Goal: Task Accomplishment & Management: Use online tool/utility

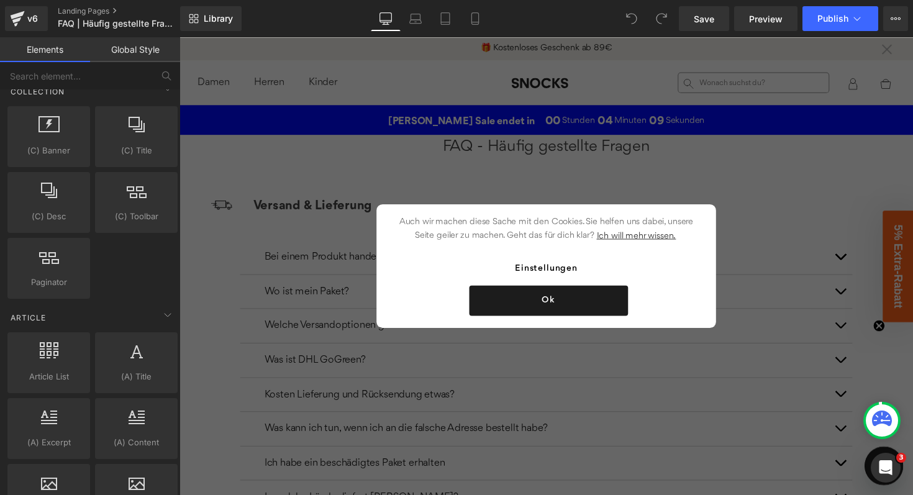
scroll to position [2203, 0]
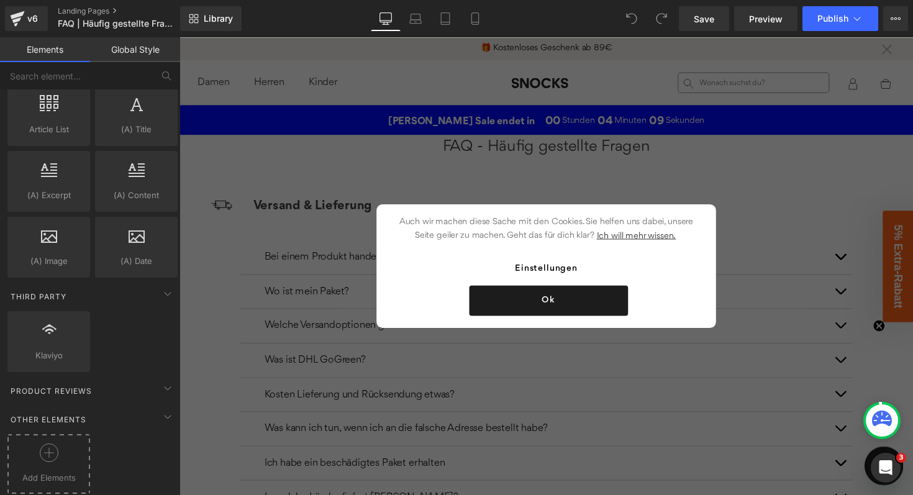
click at [57, 458] on div at bounding box center [49, 457] width 76 height 28
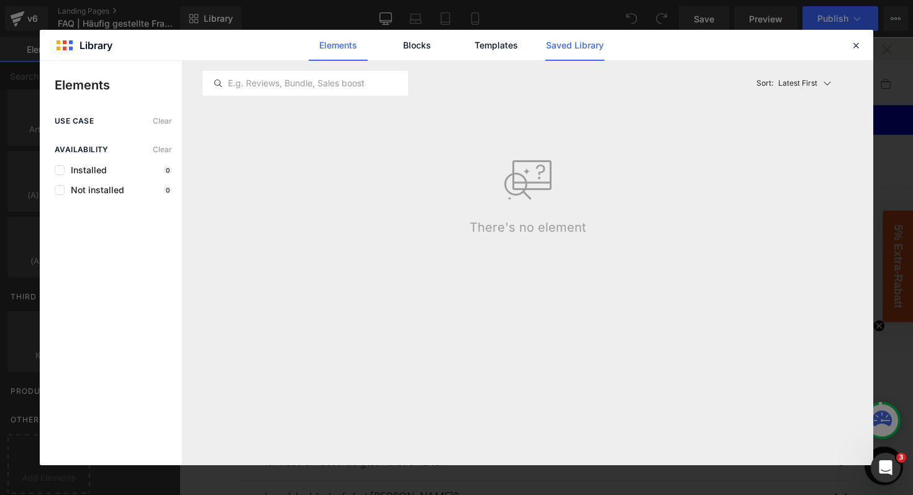
click at [569, 44] on link "Saved Library" at bounding box center [574, 45] width 59 height 31
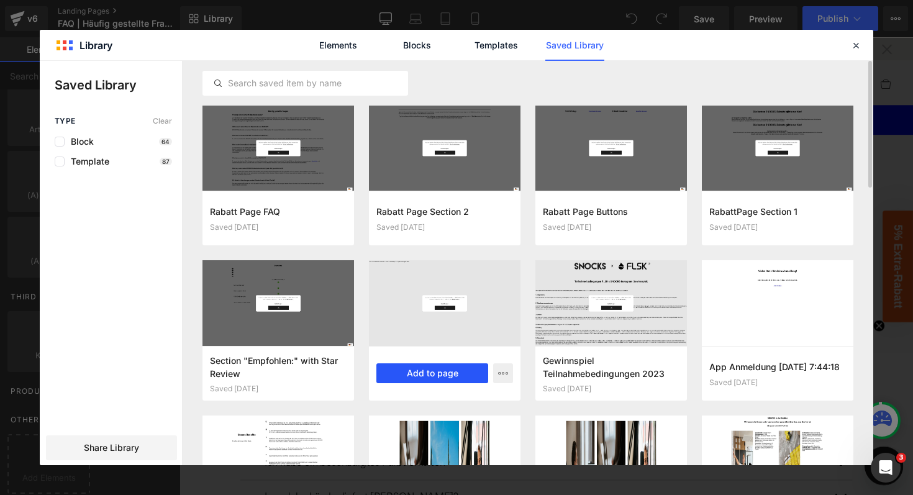
click at [423, 373] on button "Add to page" at bounding box center [432, 373] width 112 height 20
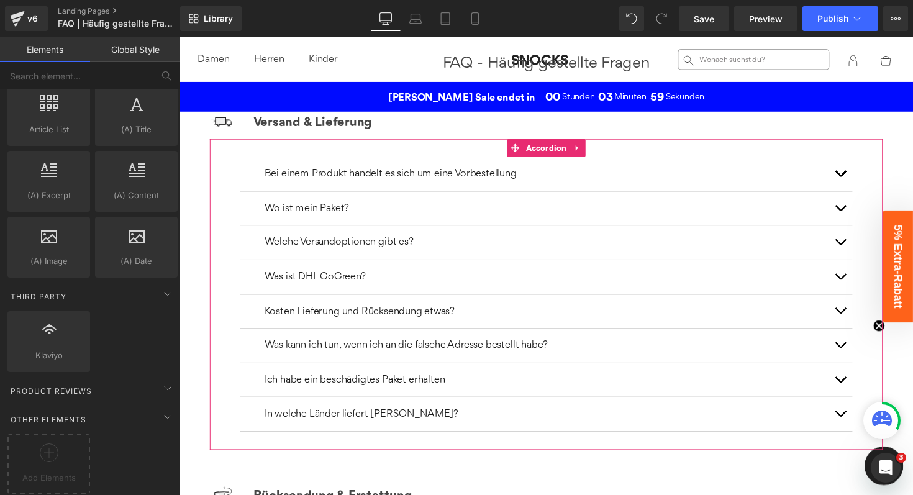
scroll to position [86, 0]
click at [854, 248] on button "button" at bounding box center [856, 247] width 25 height 35
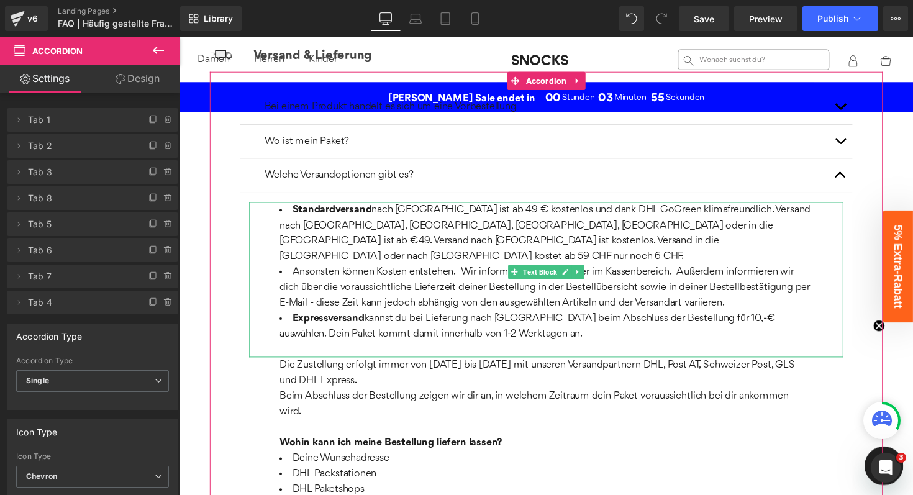
scroll to position [156, 0]
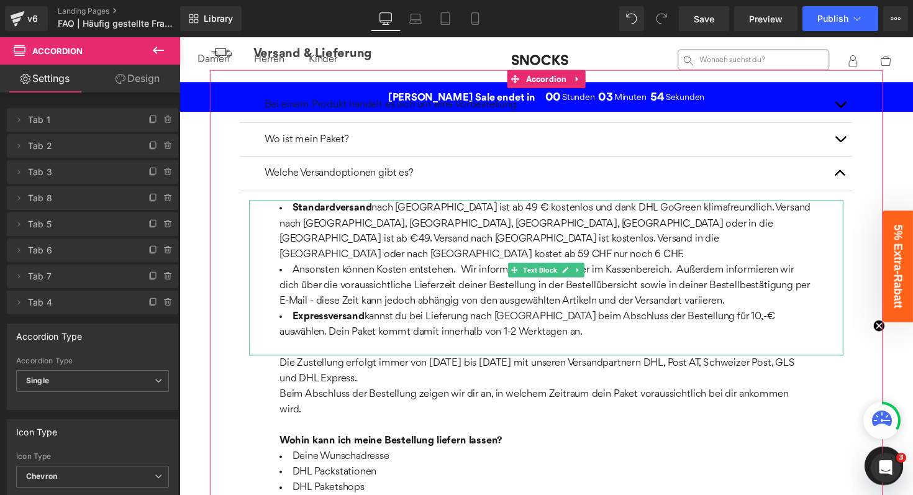
click at [499, 214] on span "nach [GEOGRAPHIC_DATA] ist ab 49 € kostenlos und dank DHL GoGreen klimafreundli…" at bounding box center [554, 236] width 544 height 58
click at [498, 214] on span "nach [GEOGRAPHIC_DATA] ist ab 49 € kostenlos und dank DHL GoGreen klimafreundli…" at bounding box center [554, 236] width 544 height 58
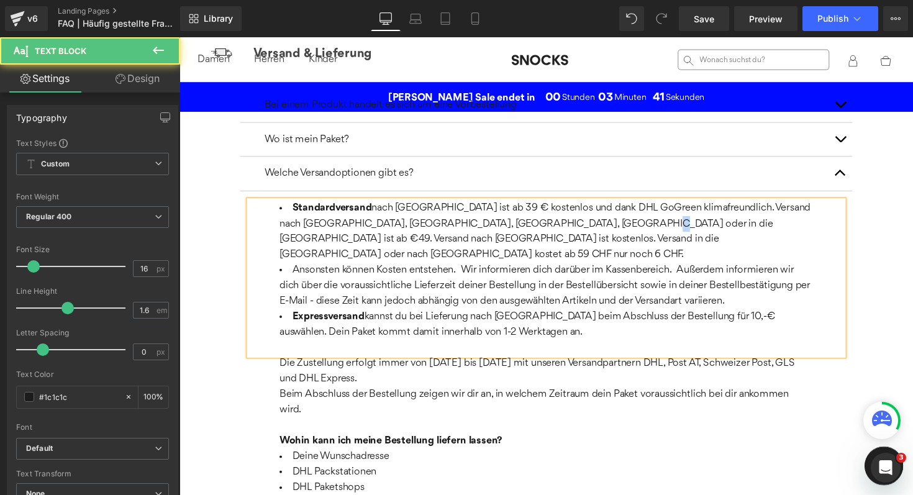
click at [594, 227] on span "nach [GEOGRAPHIC_DATA] ist ab 39 € kostenlos und dank DHL GoGreen klimafreundli…" at bounding box center [554, 236] width 544 height 58
click at [605, 229] on span "nach [GEOGRAPHIC_DATA] ist ab 39 € kostenlos und dank DHL GoGreen klimafreundli…" at bounding box center [554, 236] width 544 height 58
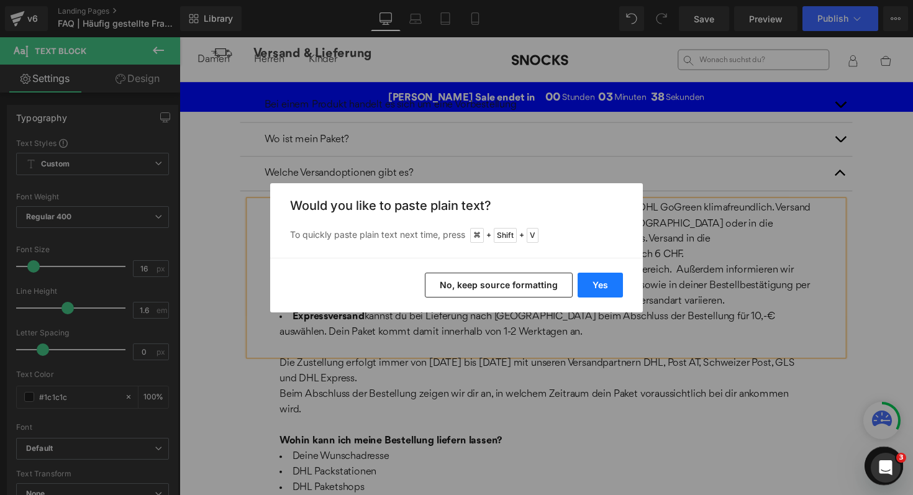
click at [604, 283] on button "Yes" at bounding box center [600, 285] width 45 height 25
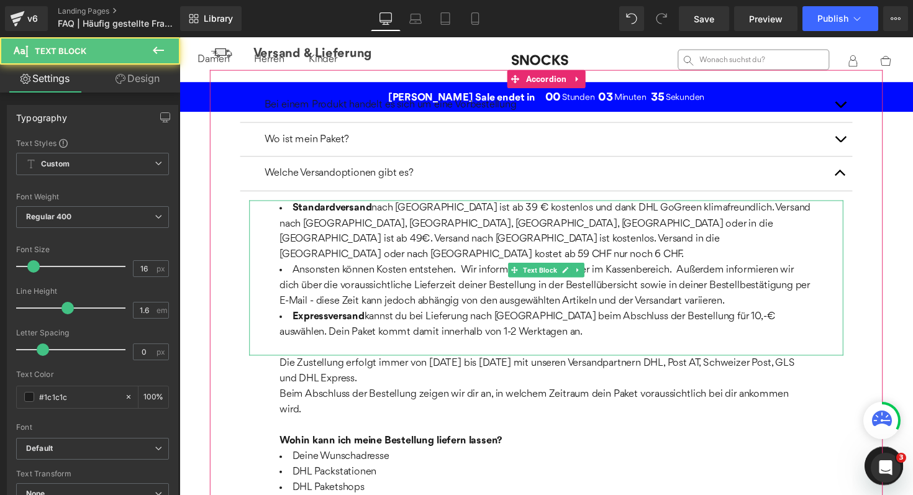
click at [606, 227] on span "nach [GEOGRAPHIC_DATA] ist ab 39 € kostenlos und dank DHL GoGreen klimafreundli…" at bounding box center [554, 236] width 544 height 58
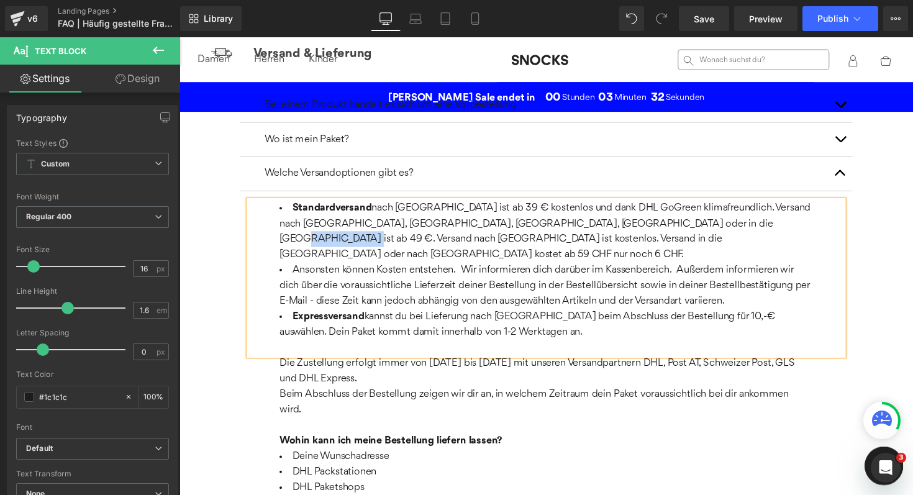
drag, startPoint x: 713, startPoint y: 228, endPoint x: 766, endPoint y: 228, distance: 52.8
click at [766, 228] on span "nach [GEOGRAPHIC_DATA] ist ab 39 € kostenlos und dank DHL GoGreen klimafreundli…" at bounding box center [554, 236] width 544 height 58
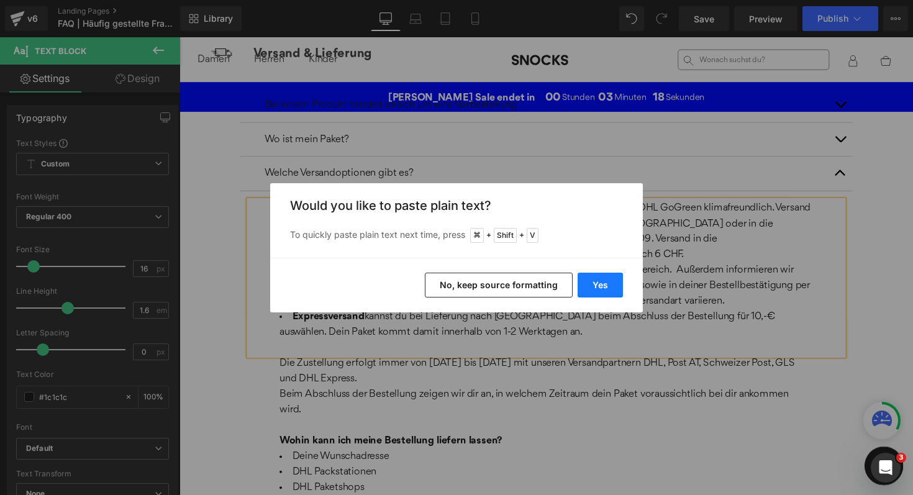
click at [615, 288] on button "Yes" at bounding box center [600, 285] width 45 height 25
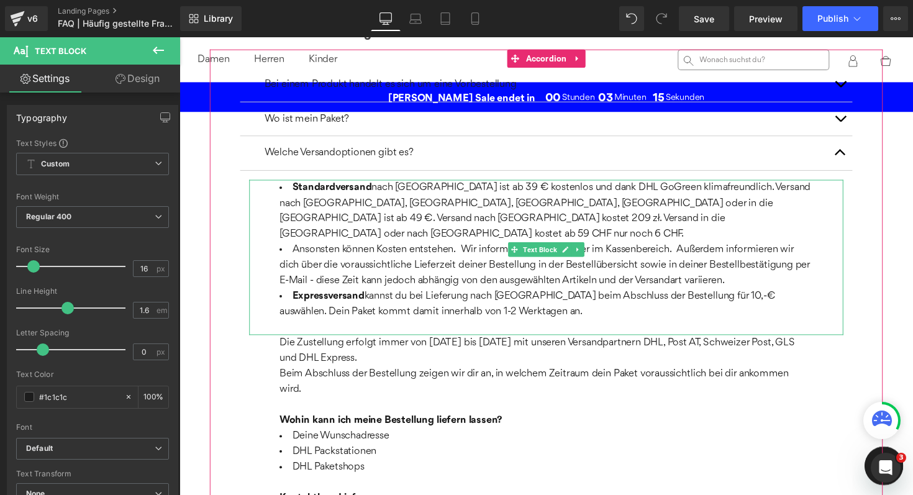
scroll to position [176, 0]
drag, startPoint x: 482, startPoint y: 222, endPoint x: 569, endPoint y: 217, distance: 87.7
click at [569, 217] on li "Standardversand nach [GEOGRAPHIC_DATA] ist ab 39 € kostenlos und dank DHL GoGre…" at bounding box center [555, 215] width 547 height 63
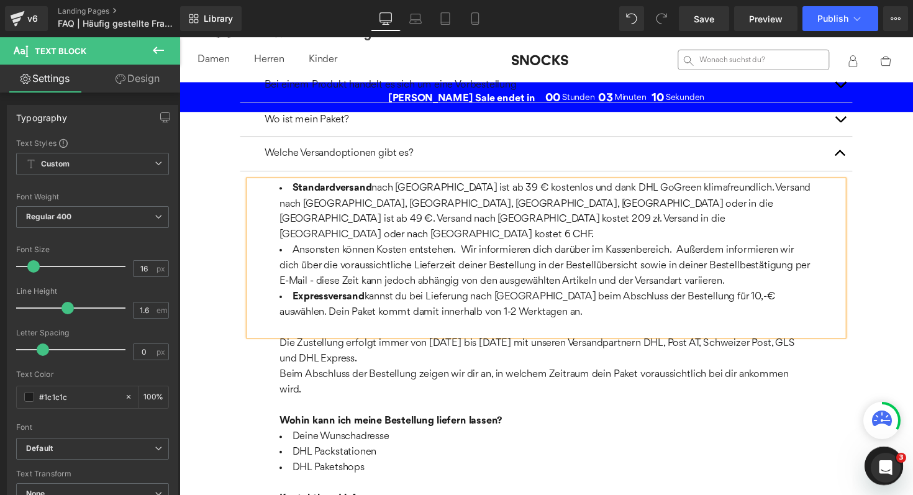
click at [520, 225] on li "Standardversand nach [GEOGRAPHIC_DATA] ist ab 39 € kostenlos und dank DHL GoGre…" at bounding box center [555, 215] width 547 height 63
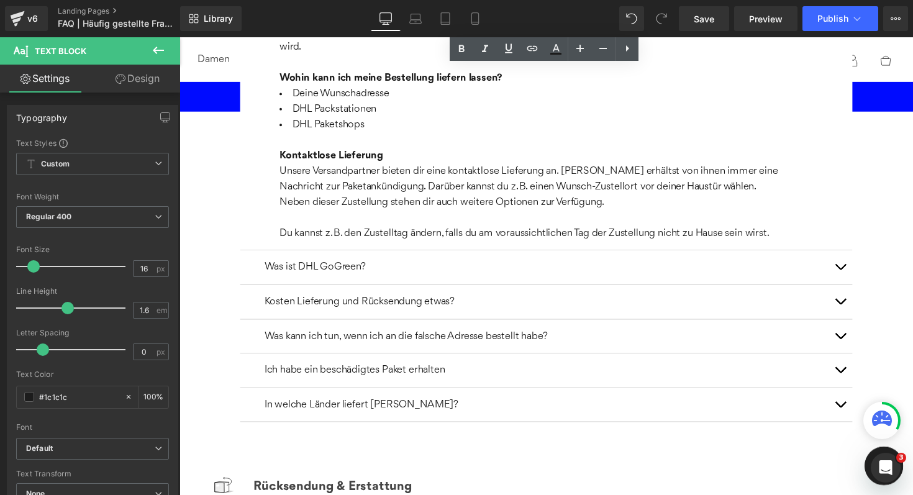
scroll to position [529, 0]
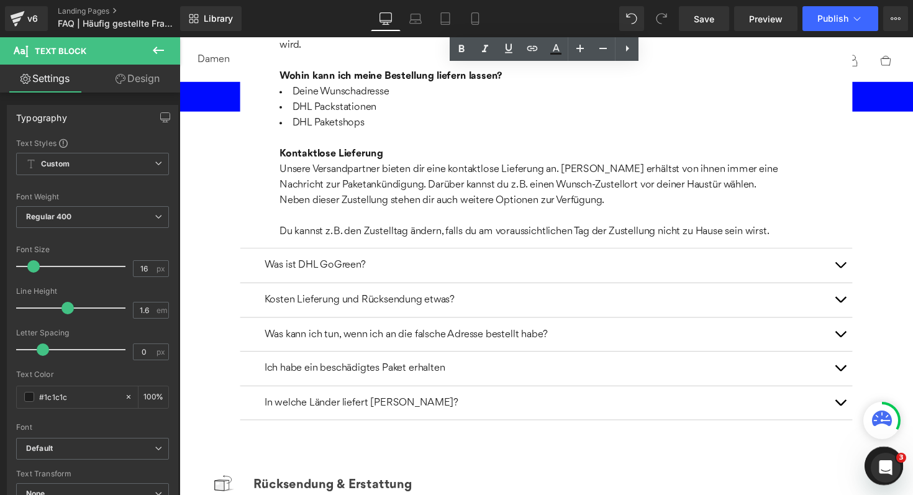
click at [855, 293] on button "button" at bounding box center [856, 306] width 25 height 35
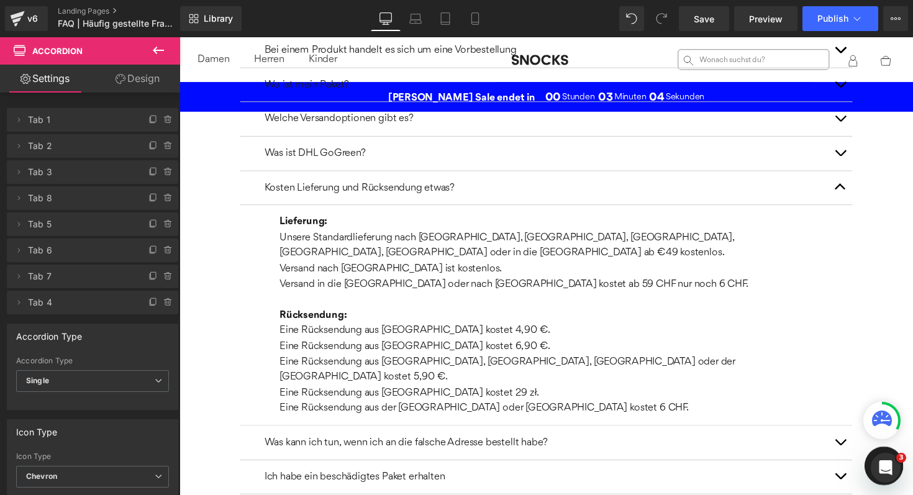
scroll to position [240, 0]
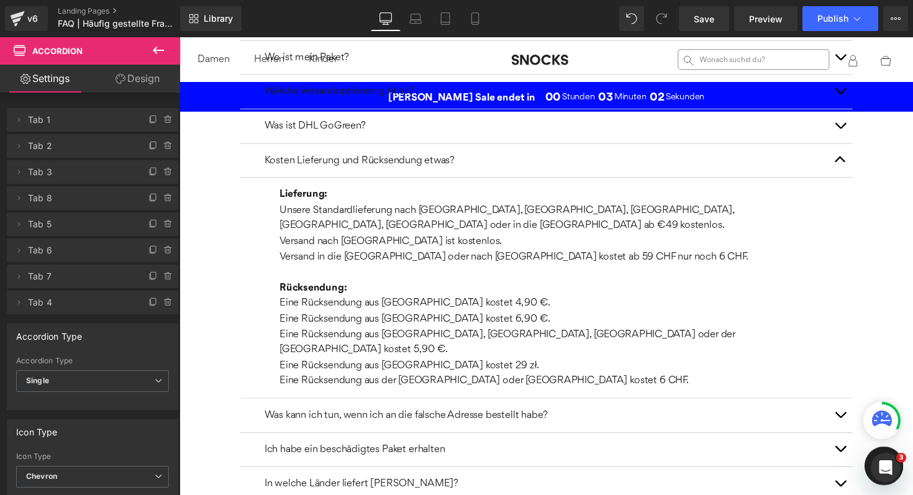
drag, startPoint x: 794, startPoint y: 215, endPoint x: 799, endPoint y: 237, distance: 22.4
click at [789, 215] on p "Unsere Standardlieferung nach [GEOGRAPHIC_DATA], [GEOGRAPHIC_DATA], [GEOGRAPHIC…" at bounding box center [555, 231] width 547 height 48
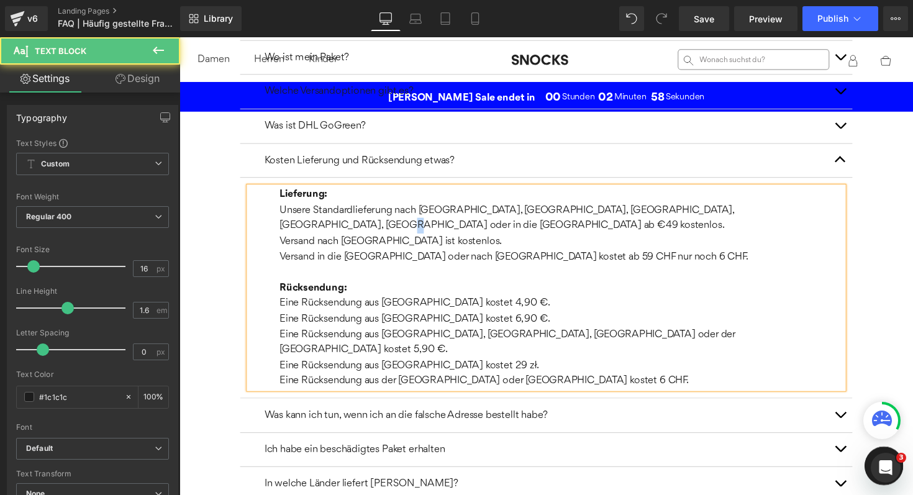
click at [792, 222] on p "Unsere Standardlieferung nach [GEOGRAPHIC_DATA], [GEOGRAPHIC_DATA], [GEOGRAPHIC…" at bounding box center [555, 231] width 547 height 48
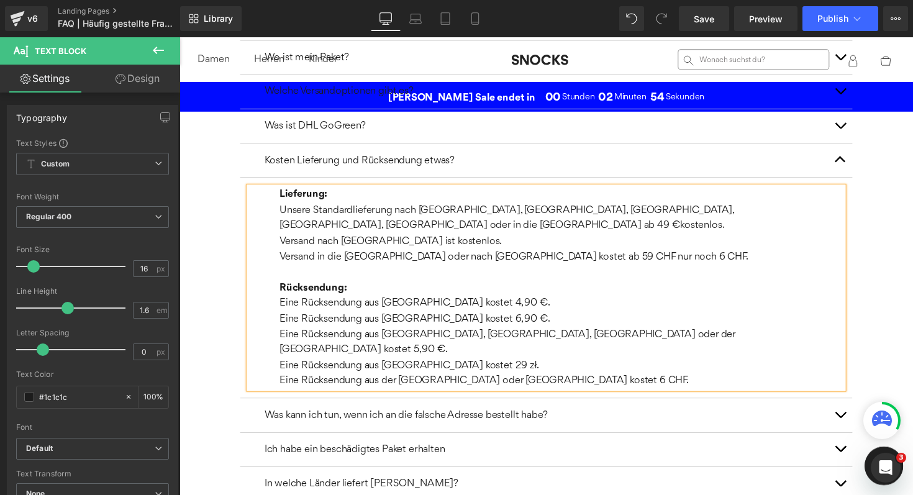
click at [811, 217] on p "Unsere Standardlieferung nach [GEOGRAPHIC_DATA], [GEOGRAPHIC_DATA], [GEOGRAPHIC…" at bounding box center [555, 231] width 547 height 48
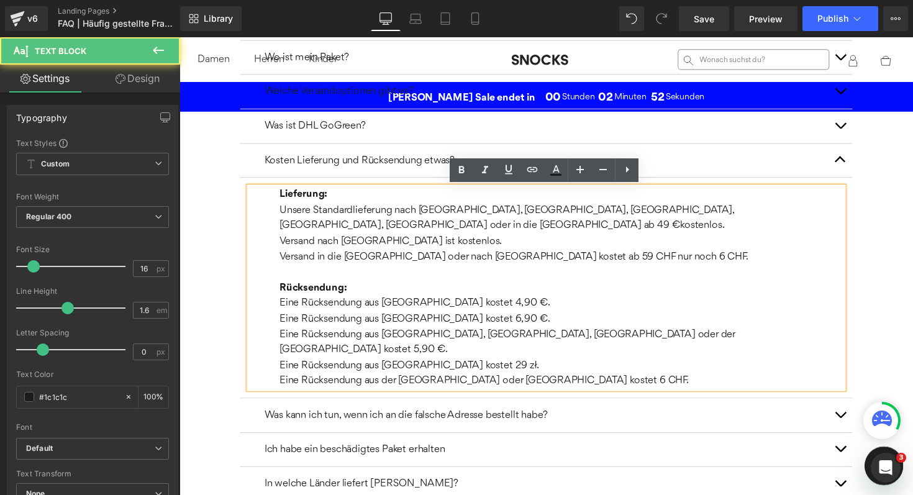
click at [289, 233] on p "Unsere Standardlieferung nach [GEOGRAPHIC_DATA], [GEOGRAPHIC_DATA], [GEOGRAPHIC…" at bounding box center [555, 231] width 547 height 48
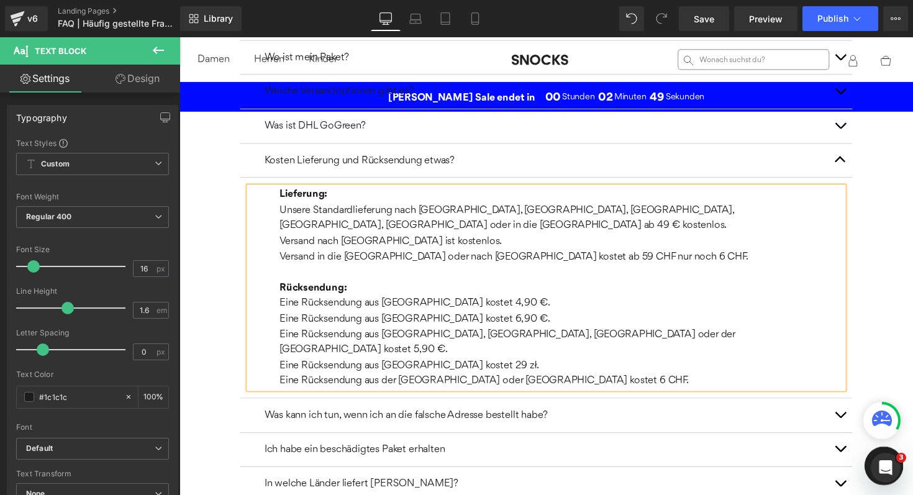
click at [793, 215] on p "Unsere Standardlieferung nach [GEOGRAPHIC_DATA], [GEOGRAPHIC_DATA], [GEOGRAPHIC…" at bounding box center [555, 231] width 547 height 48
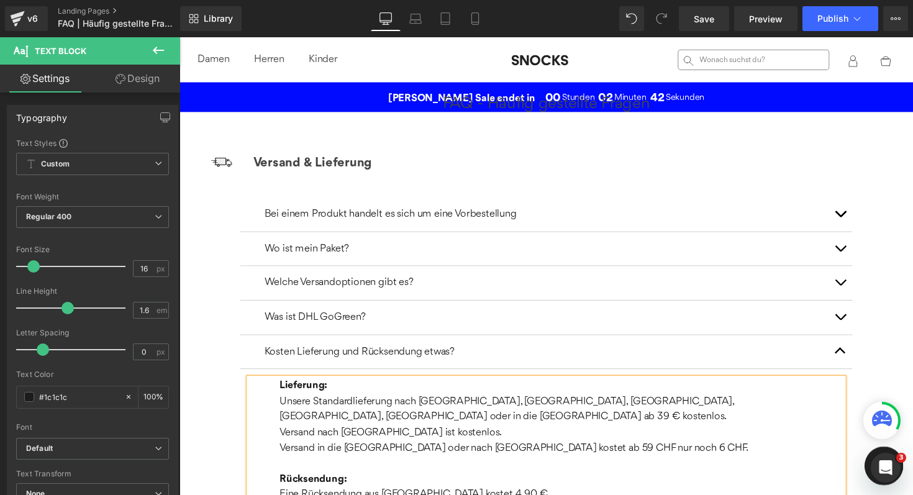
scroll to position [43, 0]
click at [856, 290] on button "button" at bounding box center [856, 290] width 25 height 35
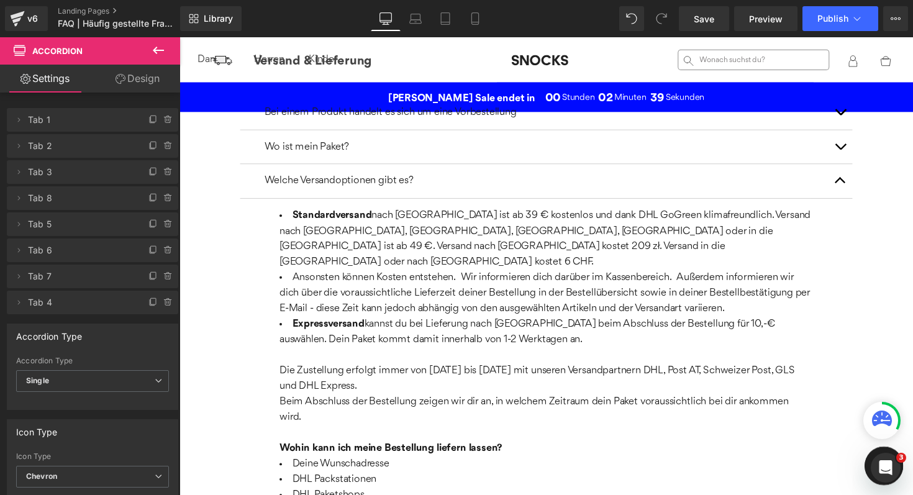
scroll to position [156, 0]
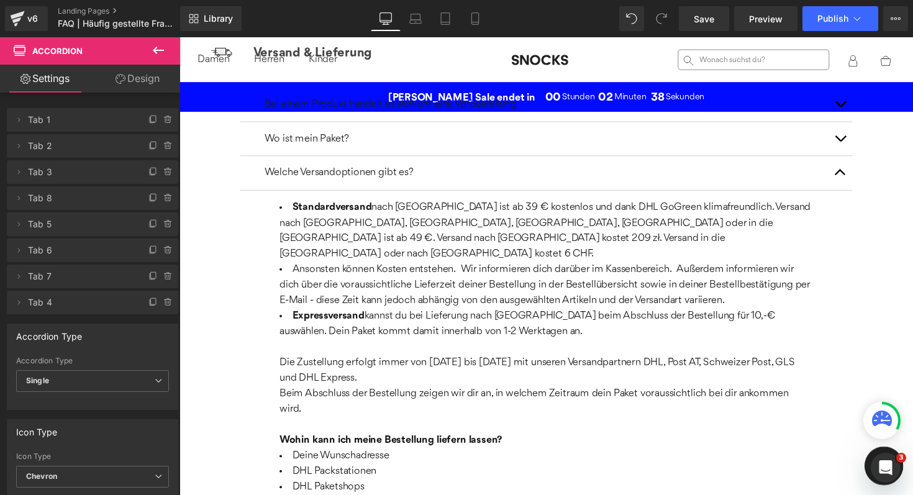
click at [435, 225] on span "nach [GEOGRAPHIC_DATA] ist ab 39 € kostenlos und dank DHL GoGreen klimafreundli…" at bounding box center [554, 235] width 544 height 58
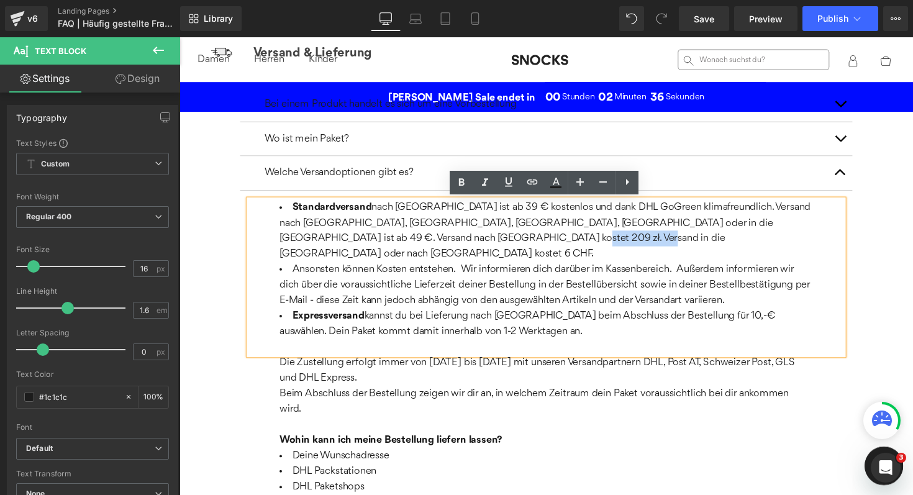
drag, startPoint x: 458, startPoint y: 242, endPoint x: 441, endPoint y: 237, distance: 17.9
click at [441, 237] on li "Standardversand nach [GEOGRAPHIC_DATA] ist ab 39 € kostenlos und dank DHL GoGre…" at bounding box center [555, 235] width 547 height 63
click at [519, 242] on li "Standardversand nach [GEOGRAPHIC_DATA] ist ab 39 € kostenlos und dank DHL GoGre…" at bounding box center [555, 235] width 547 height 63
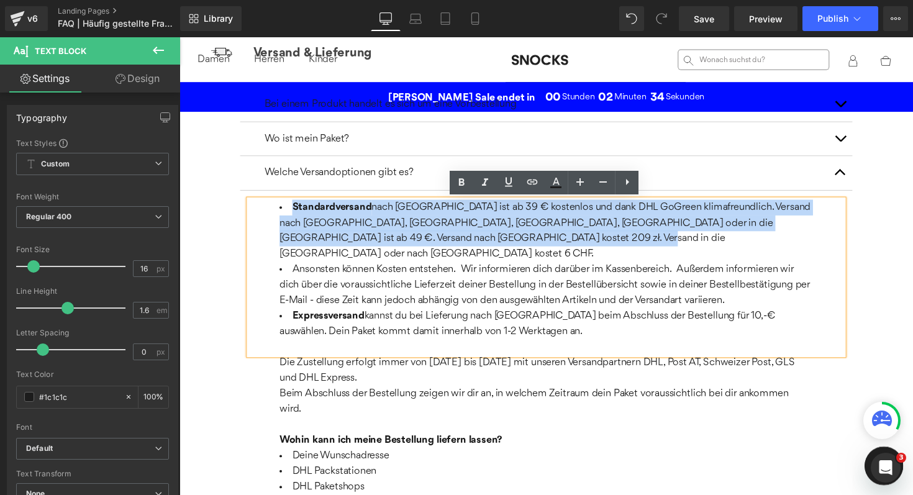
drag, startPoint x: 519, startPoint y: 243, endPoint x: 296, endPoint y: 213, distance: 225.0
click at [296, 213] on li "Standardversand nach [GEOGRAPHIC_DATA] ist ab 39 € kostenlos und dank DHL GoGre…" at bounding box center [555, 235] width 547 height 63
copy li "Standardversand nach [GEOGRAPHIC_DATA] ist ab 39 € kostenlos und dank DHL GoGre…"
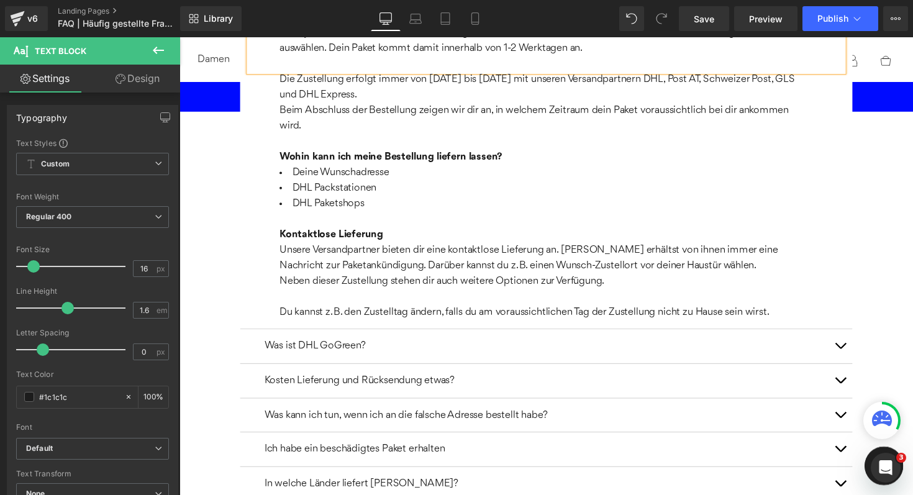
scroll to position [478, 0]
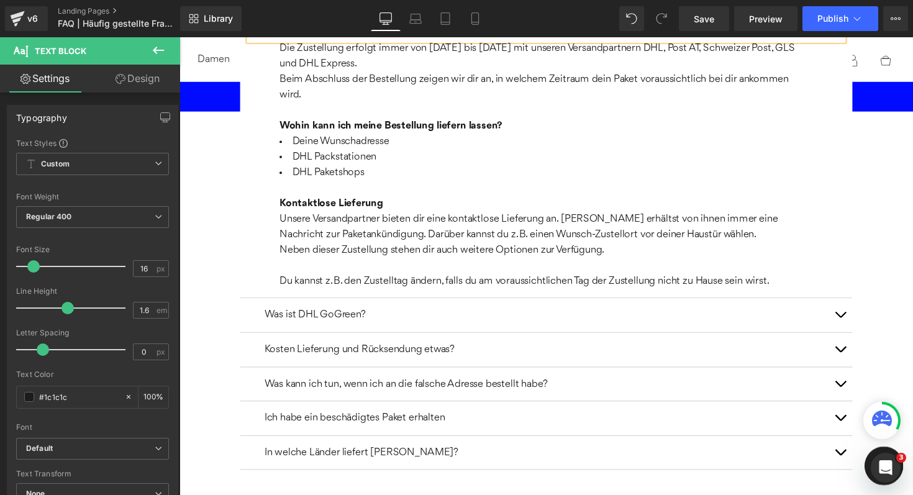
click at [858, 346] on button "button" at bounding box center [856, 357] width 25 height 35
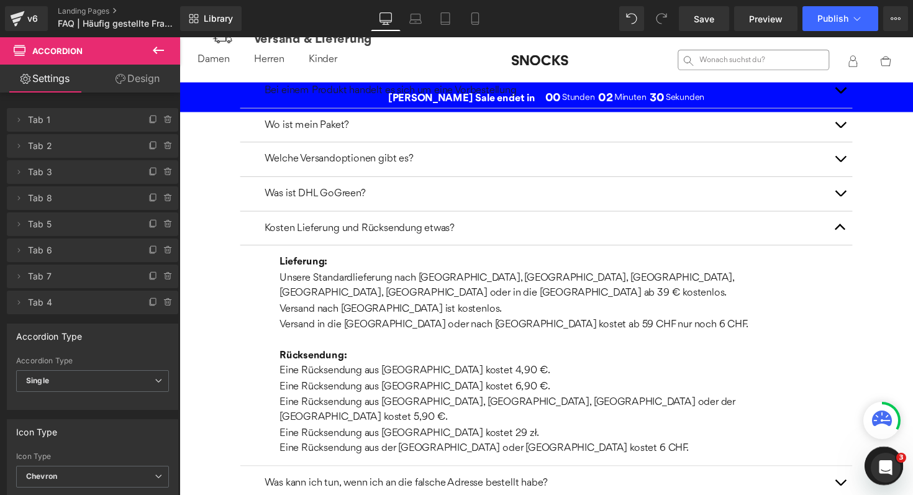
scroll to position [171, 0]
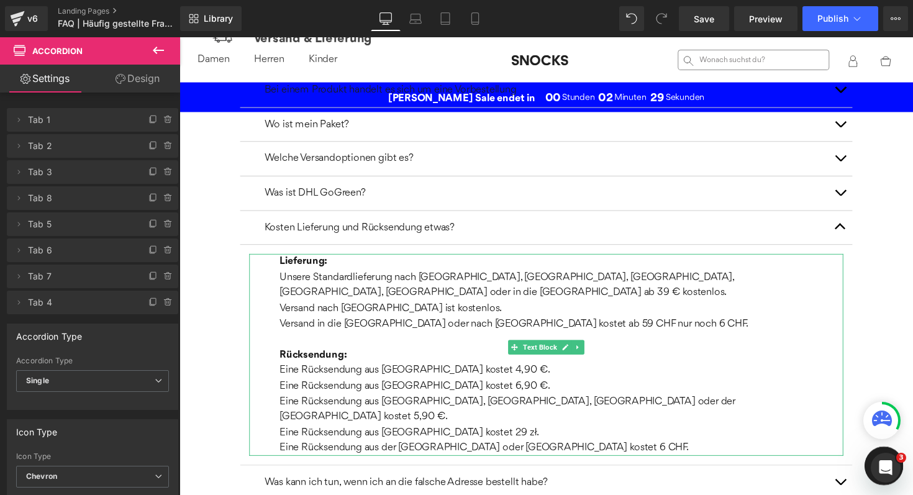
click at [433, 303] on p "Unsere Standardlieferung nach [GEOGRAPHIC_DATA], [GEOGRAPHIC_DATA], [GEOGRAPHIC…" at bounding box center [555, 299] width 547 height 48
click at [435, 306] on p "Unsere Standardlieferung nach [GEOGRAPHIC_DATA], [GEOGRAPHIC_DATA], [GEOGRAPHIC…" at bounding box center [555, 299] width 547 height 48
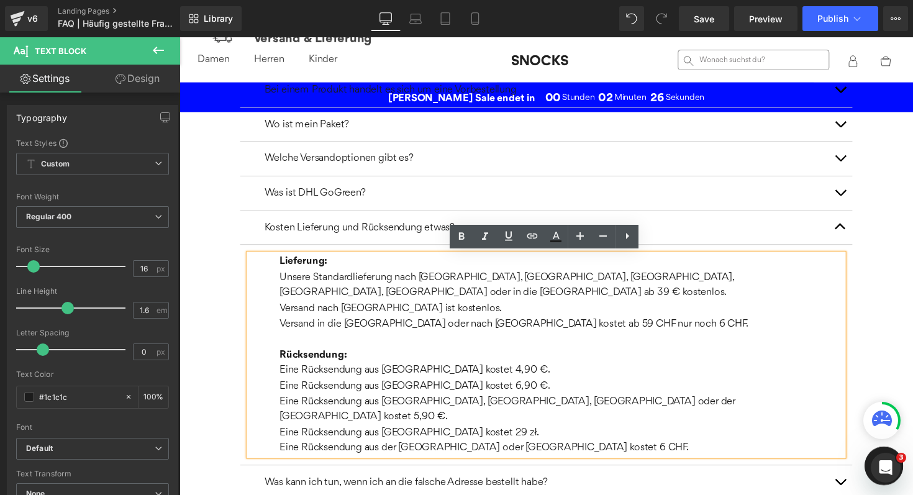
click at [283, 281] on p "Unsere Standardlieferung nach [GEOGRAPHIC_DATA], [GEOGRAPHIC_DATA], [GEOGRAPHIC…" at bounding box center [555, 299] width 547 height 48
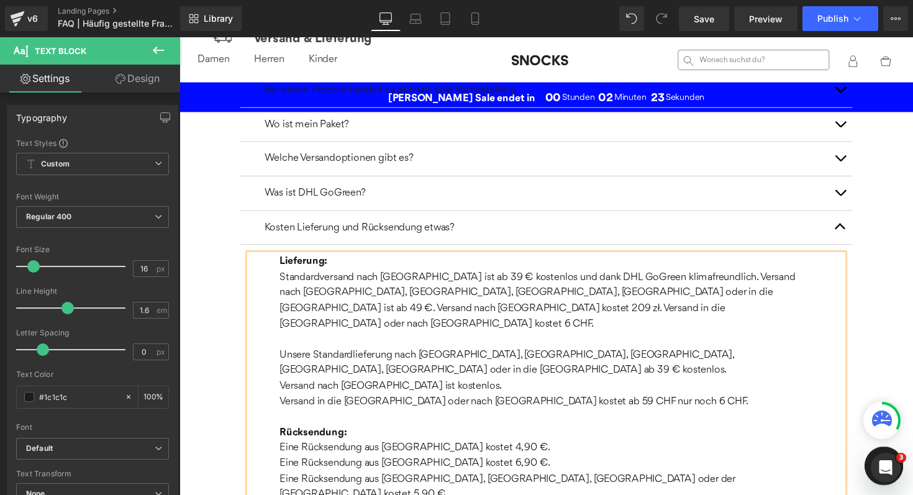
click at [279, 283] on div "Lieferung: Standardversand nach [GEOGRAPHIC_DATA] ist ab 39 € kostenlos und dan…" at bounding box center [555, 402] width 609 height 286
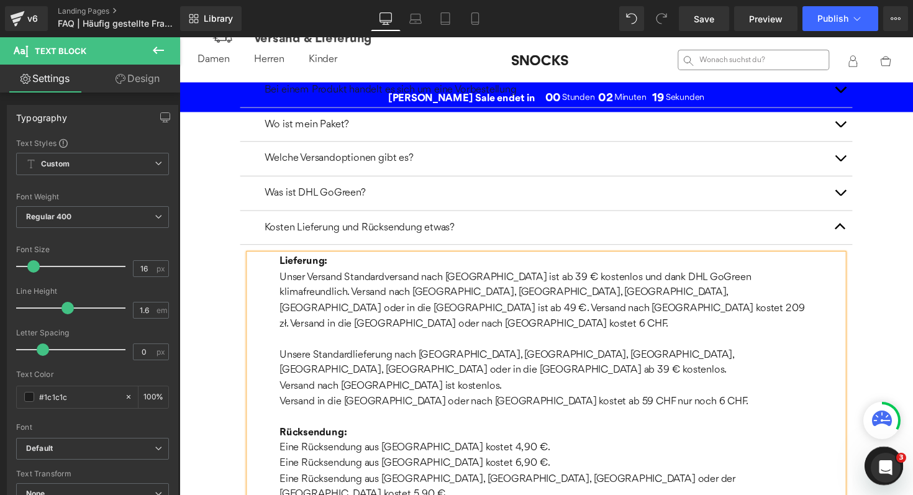
click at [392, 283] on p "Unser Versand Standardversand nach [GEOGRAPHIC_DATA] ist ab 39 € kostenlos und …" at bounding box center [555, 306] width 547 height 63
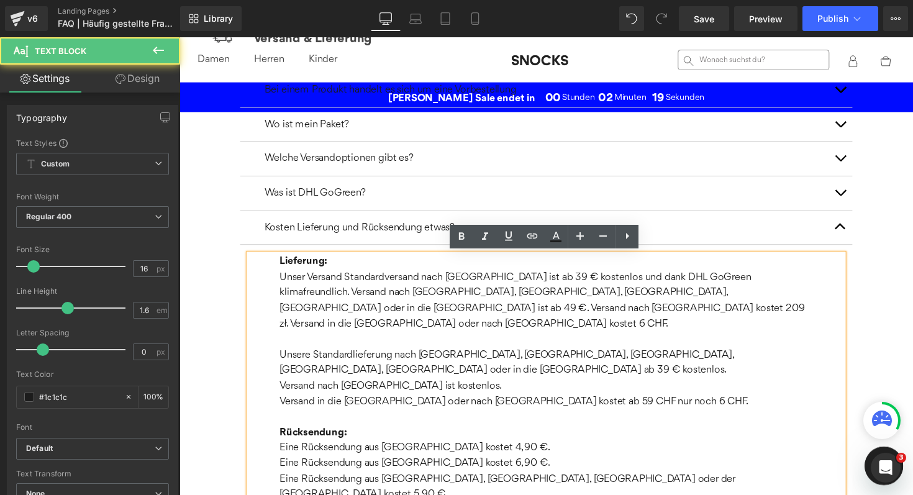
click at [392, 283] on p "Unser Versand Standardversand nach [GEOGRAPHIC_DATA] ist ab 39 € kostenlos und …" at bounding box center [555, 306] width 547 height 63
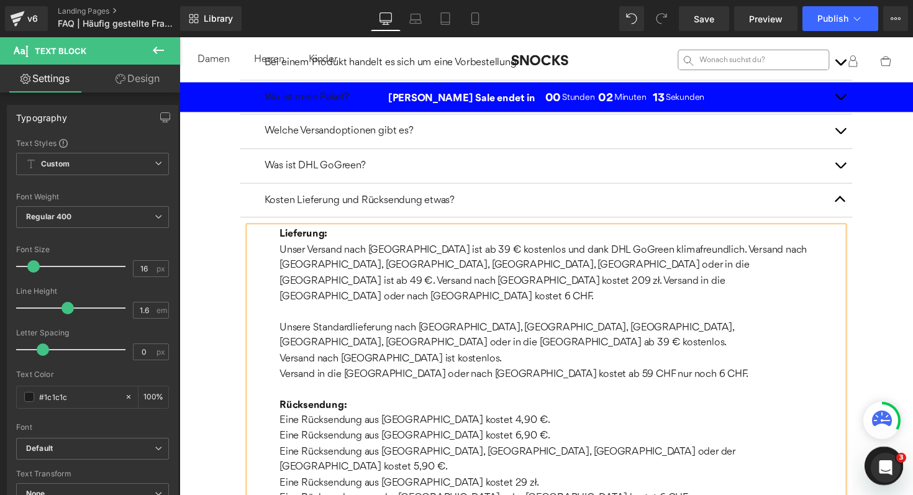
scroll to position [202, 0]
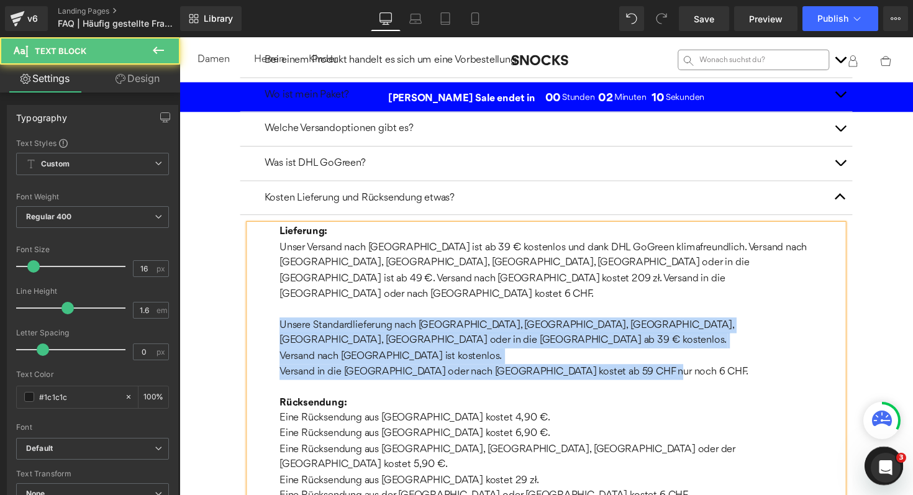
drag, startPoint x: 673, startPoint y: 363, endPoint x: 267, endPoint y: 311, distance: 409.5
click at [267, 311] on div "Lieferung: Unser Versand nach [GEOGRAPHIC_DATA] ist ab 39 € kostenlos und dank …" at bounding box center [555, 372] width 609 height 286
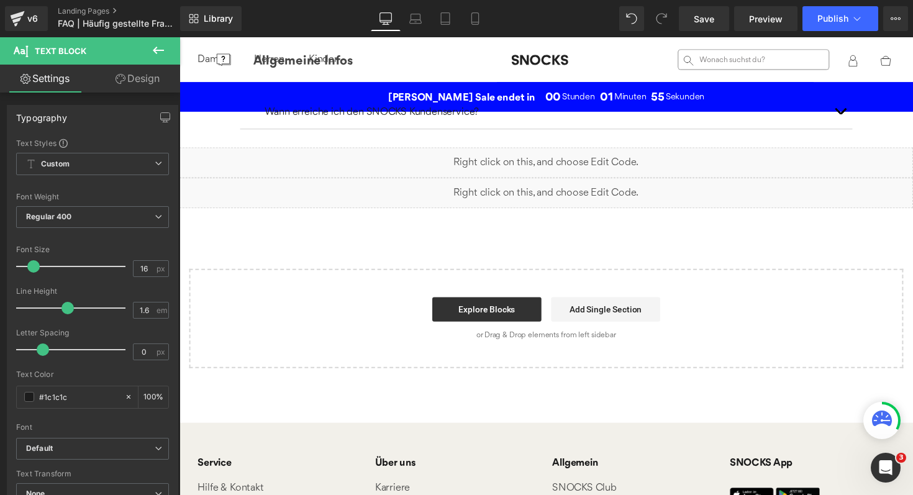
scroll to position [2583, 0]
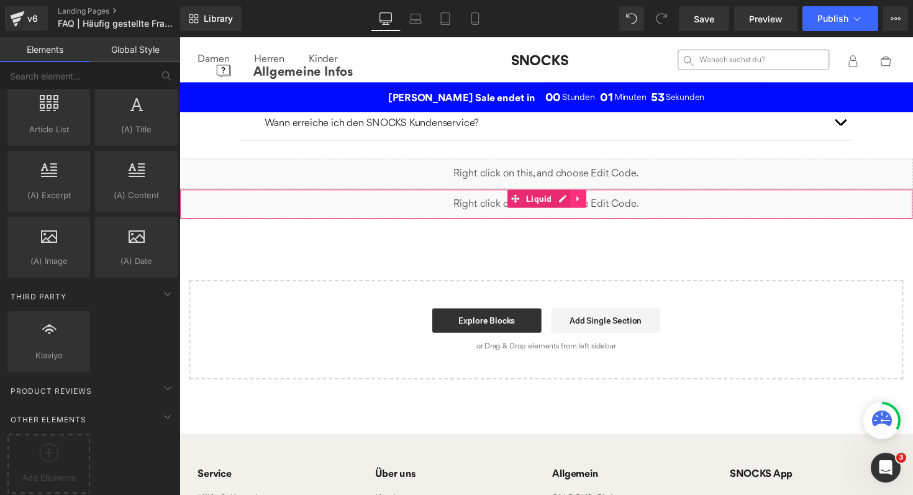
click at [586, 200] on icon at bounding box center [587, 203] width 2 height 6
click at [599, 198] on icon at bounding box center [596, 202] width 9 height 9
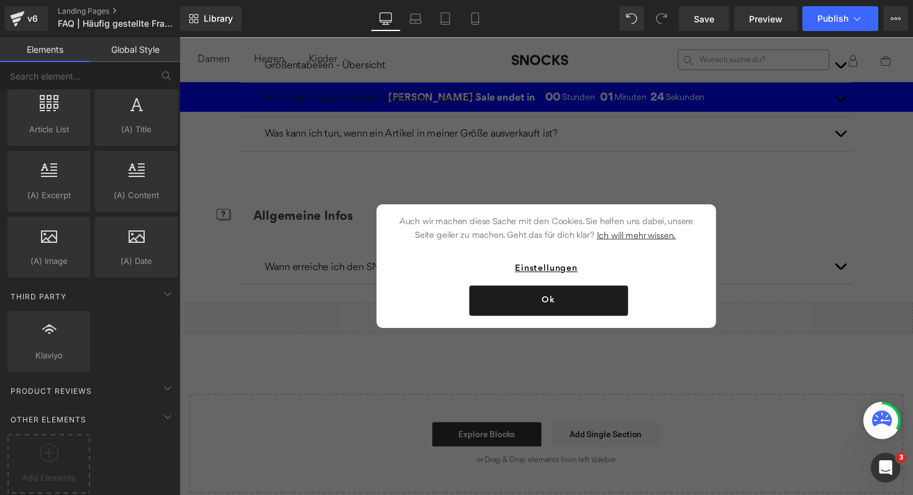
scroll to position [2373, 0]
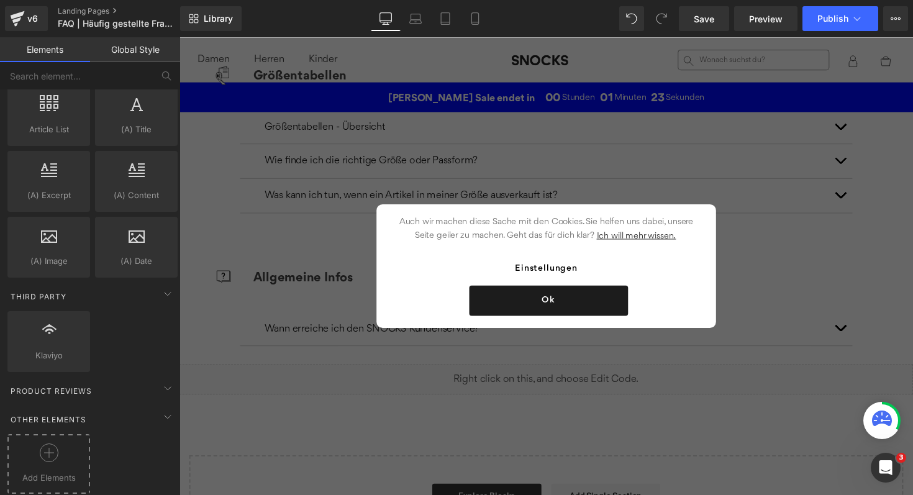
click at [39, 471] on span "Add Elements" at bounding box center [49, 477] width 76 height 13
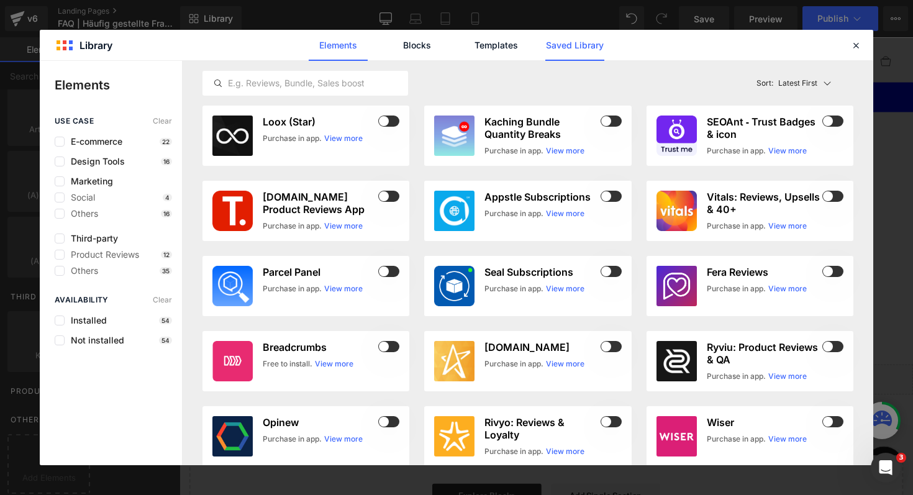
click at [596, 50] on link "Saved Library" at bounding box center [574, 45] width 59 height 31
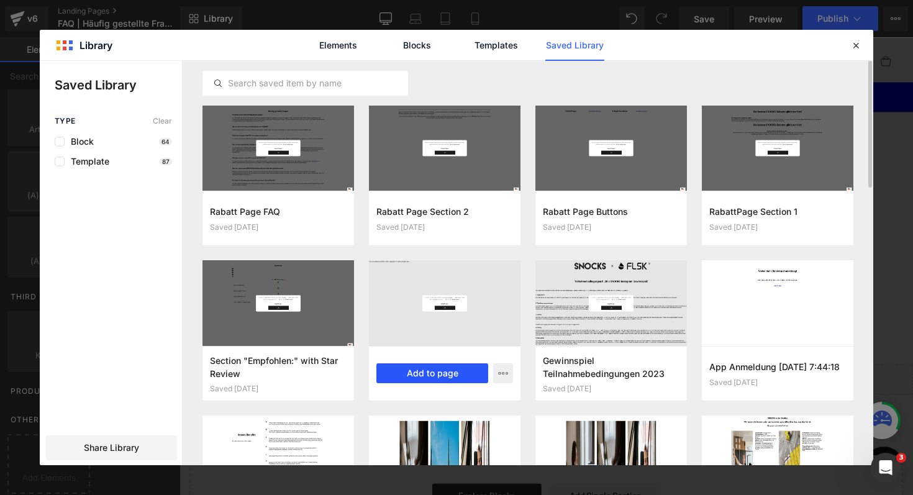
click at [458, 373] on button "Add to page" at bounding box center [432, 373] width 112 height 20
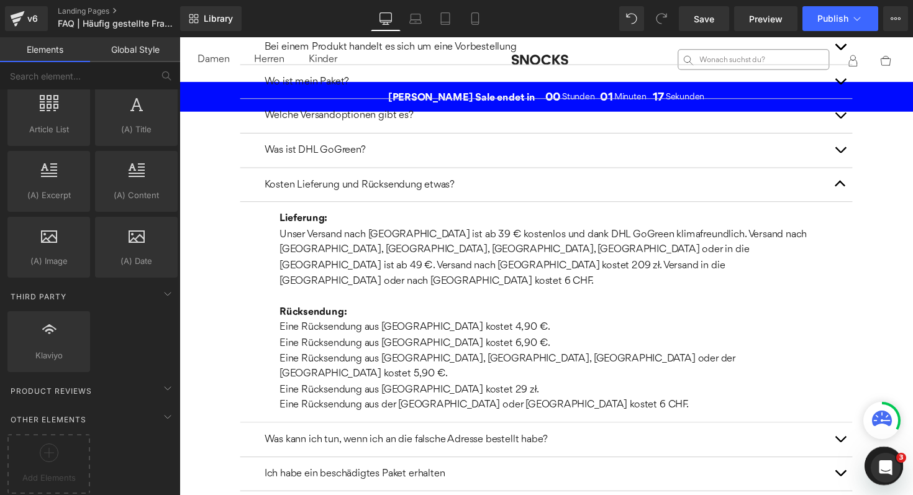
scroll to position [207, 0]
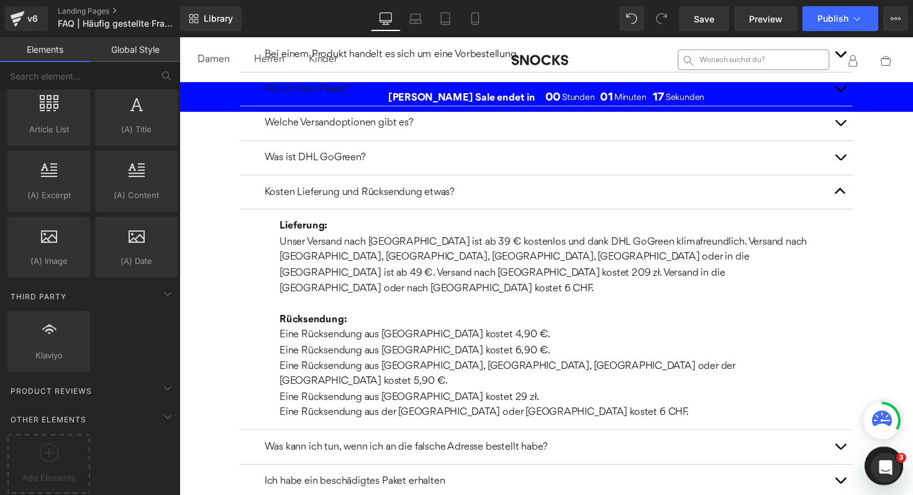
click at [284, 248] on p "Unser Versand nach [GEOGRAPHIC_DATA] ist ab 39 € kostenlos und dank DHL GoGreen…" at bounding box center [555, 270] width 547 height 63
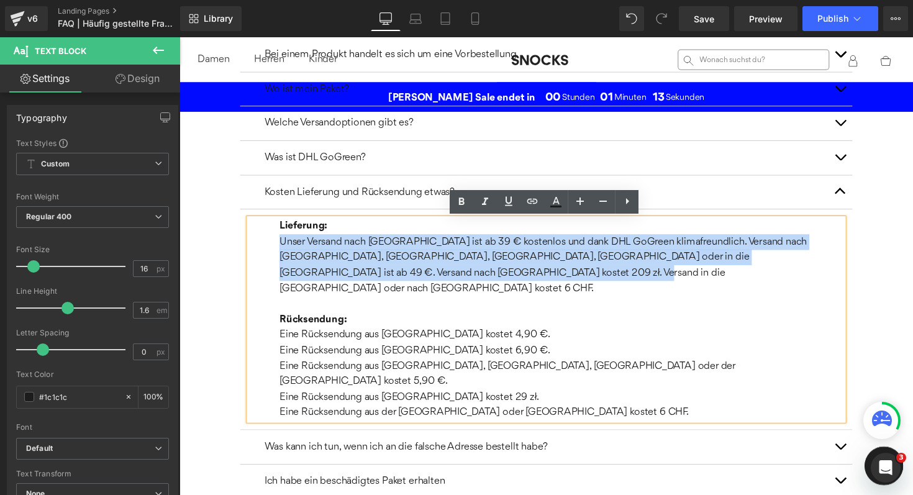
copy p "Unser Versand nach [GEOGRAPHIC_DATA] ist ab 39 € kostenlos und dank DHL GoGreen…"
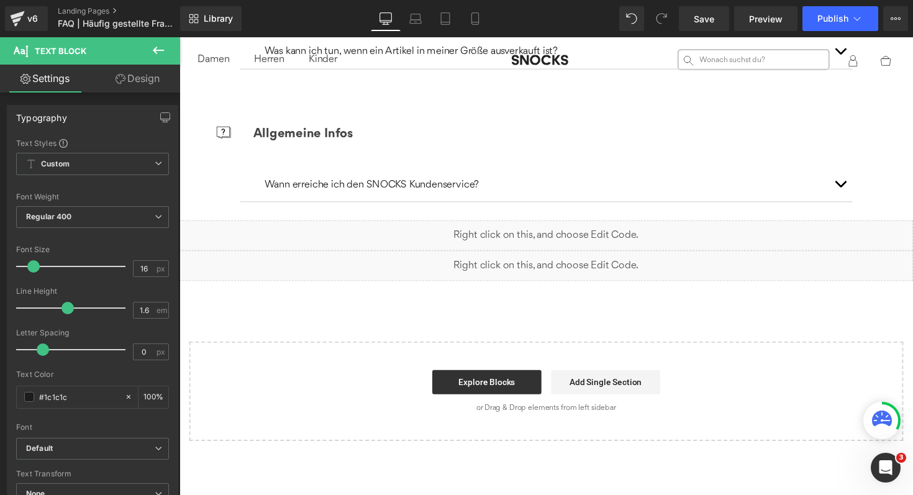
scroll to position [2458, 0]
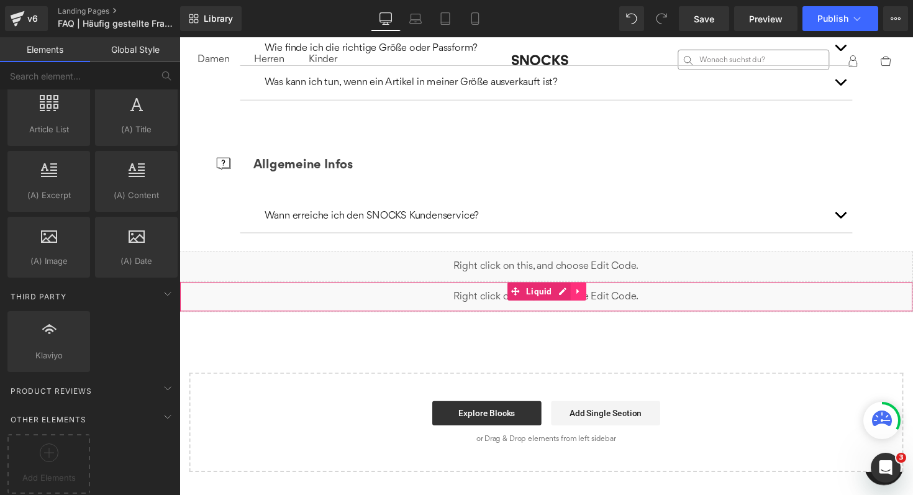
click at [587, 293] on icon at bounding box center [588, 297] width 9 height 9
click at [596, 293] on icon at bounding box center [596, 297] width 9 height 9
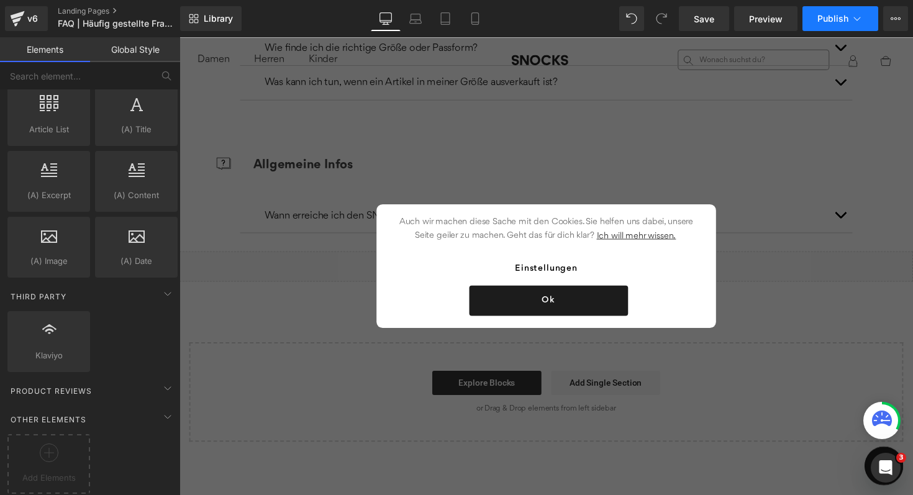
click at [831, 22] on span "Publish" at bounding box center [832, 19] width 31 height 10
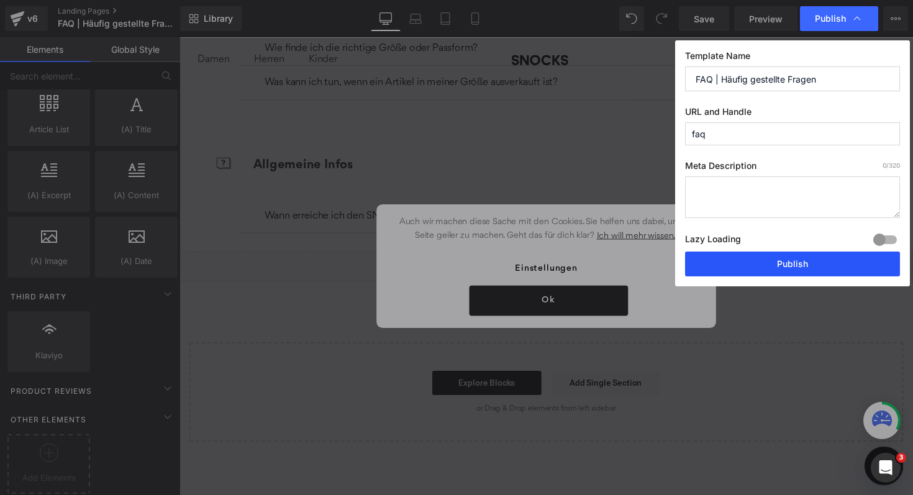
click at [776, 261] on button "Publish" at bounding box center [792, 264] width 215 height 25
